Goal: Check status: Check status

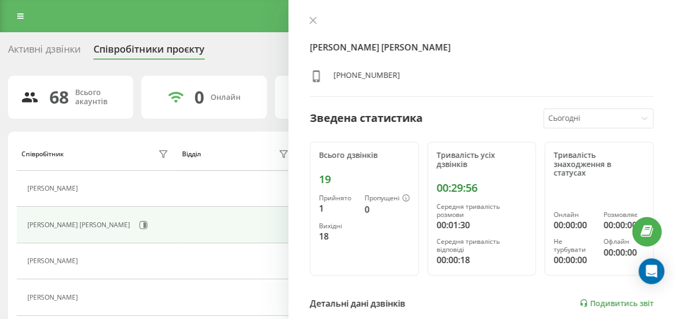
click at [25, 8] on div "Реферальна програма Налаштування профілю Вихід" at bounding box center [337, 16] width 675 height 32
click at [25, 18] on link at bounding box center [20, 16] width 19 height 15
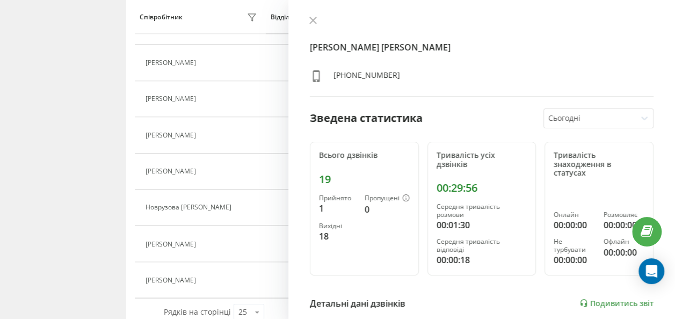
scroll to position [791, 0]
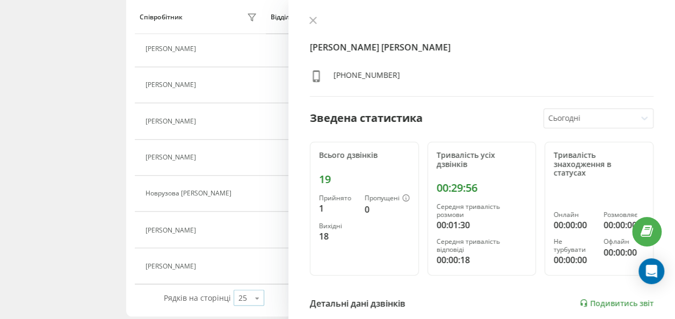
click at [251, 294] on icon at bounding box center [257, 297] width 16 height 21
click at [244, 266] on span "50" at bounding box center [242, 266] width 9 height 10
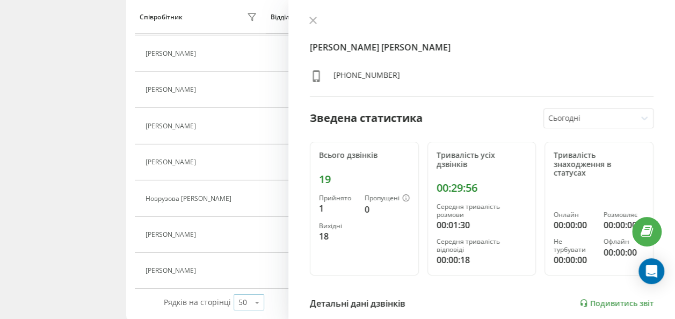
click at [258, 292] on icon at bounding box center [257, 302] width 16 height 21
click at [251, 279] on div "100" at bounding box center [249, 287] width 30 height 16
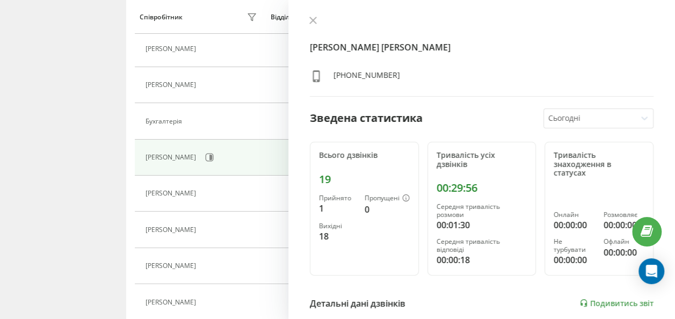
scroll to position [1959, 0]
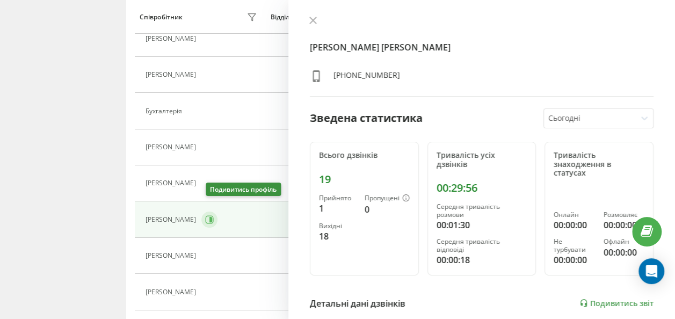
click at [213, 215] on icon at bounding box center [209, 219] width 9 height 9
